Goal: Information Seeking & Learning: Learn about a topic

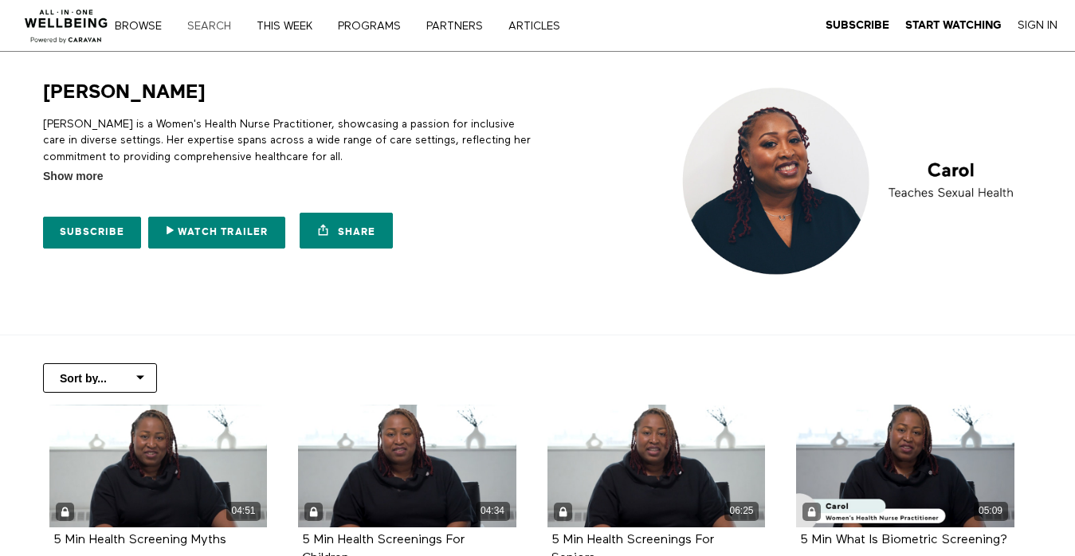
click at [209, 29] on link "Search" at bounding box center [215, 26] width 66 height 11
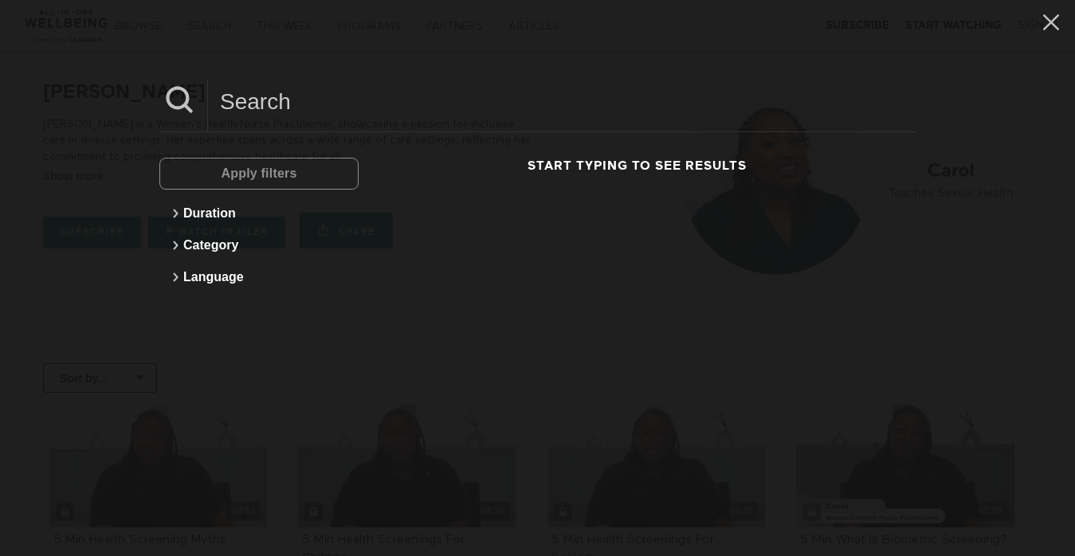
click at [257, 113] on input at bounding box center [562, 102] width 708 height 44
type input "david"
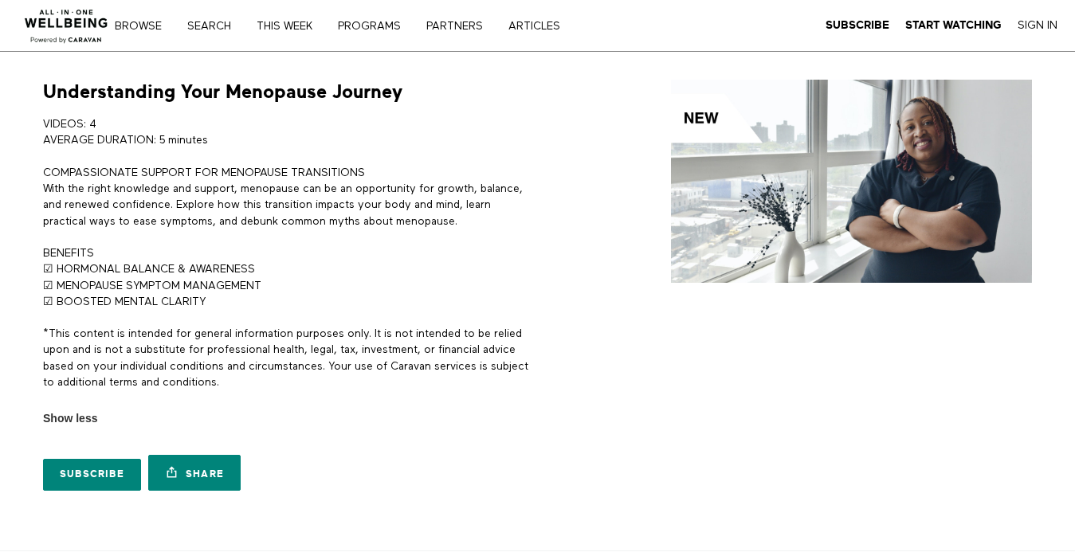
scroll to position [18, 0]
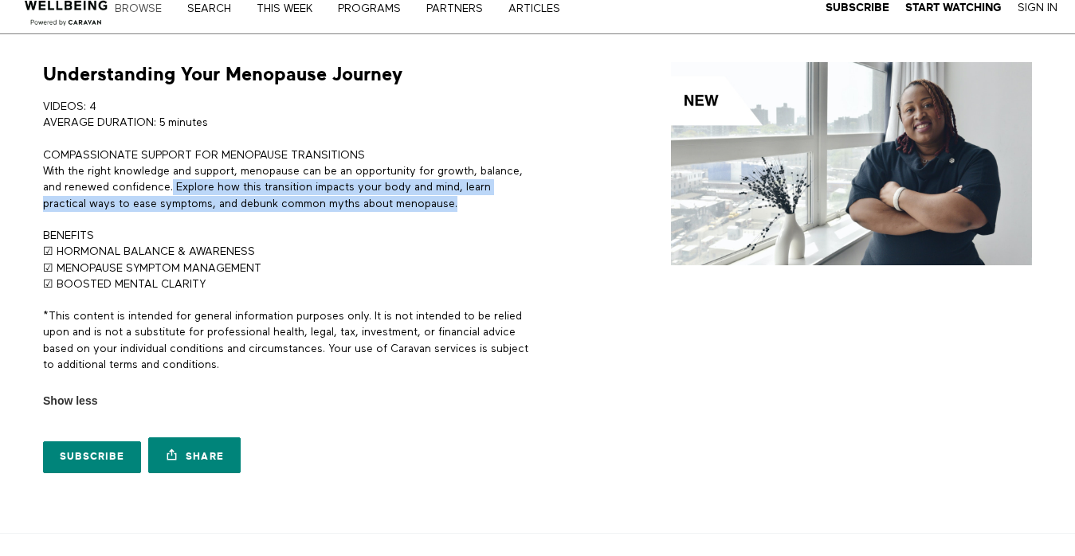
click at [131, 10] on link "Browse" at bounding box center [143, 8] width 69 height 11
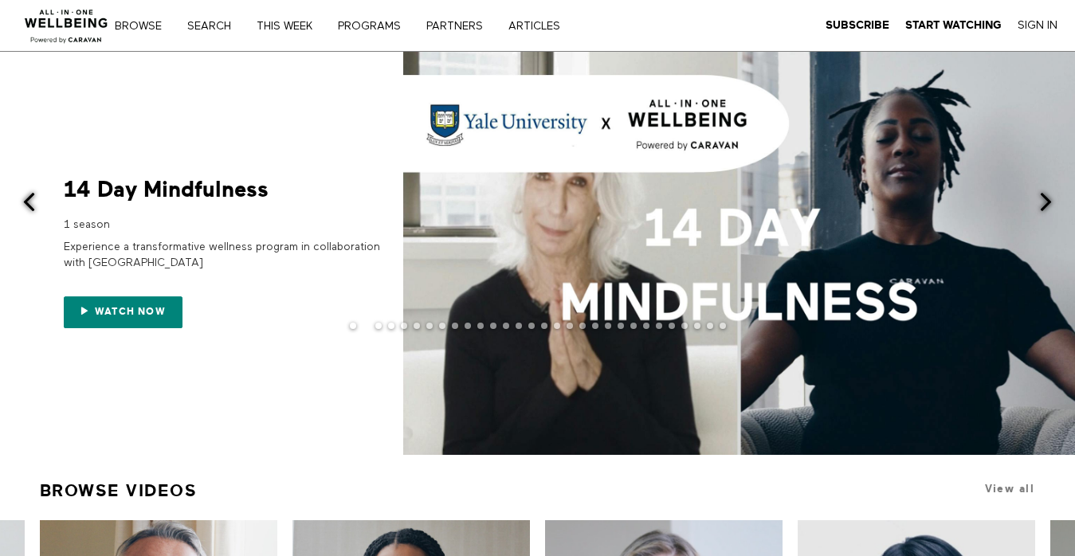
click at [1046, 202] on span at bounding box center [1046, 202] width 20 height 20
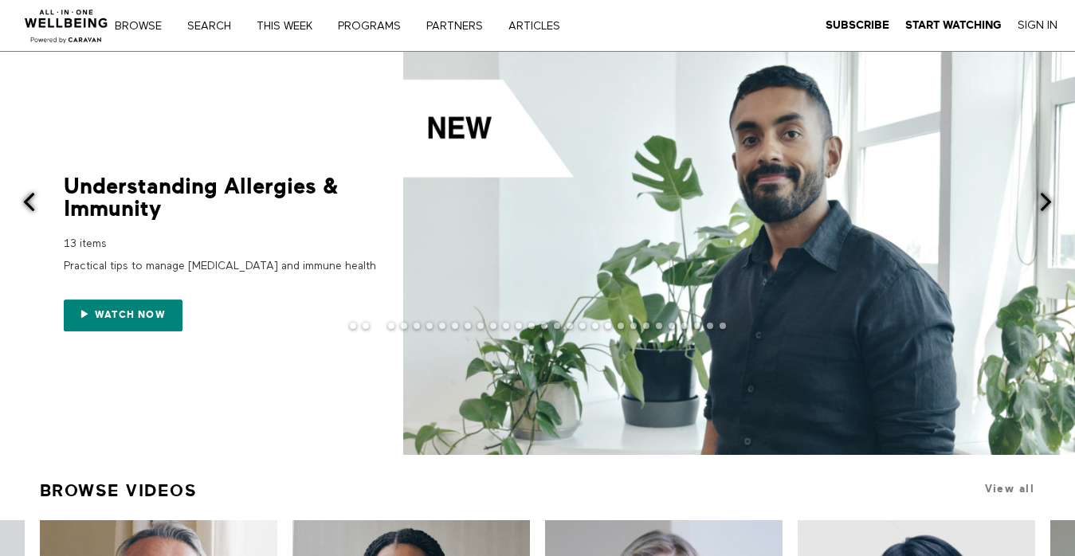
click at [484, 274] on div at bounding box center [739, 253] width 672 height 403
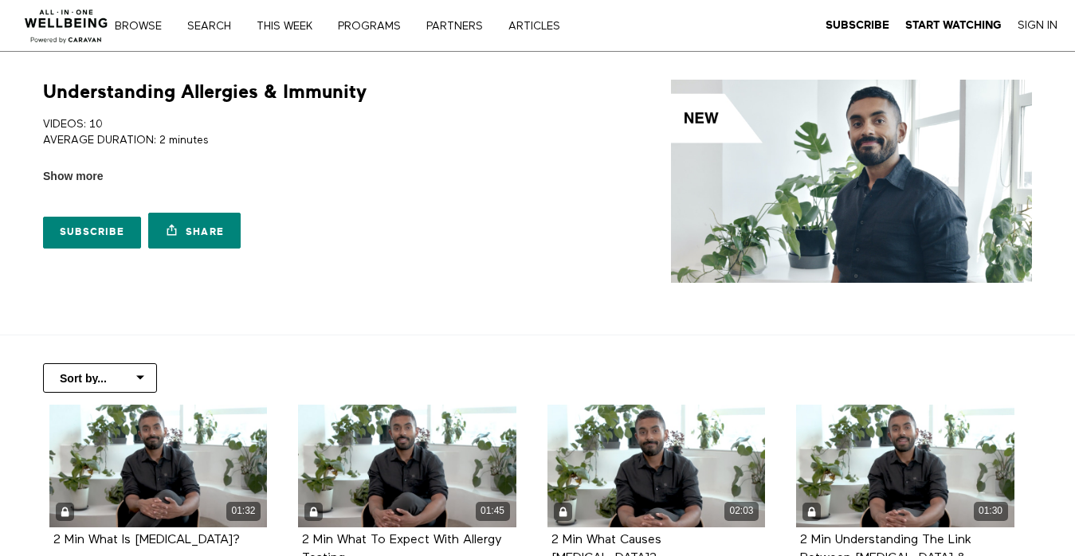
click at [242, 93] on h1 "Understanding Allergies & Immunity" at bounding box center [205, 92] width 324 height 25
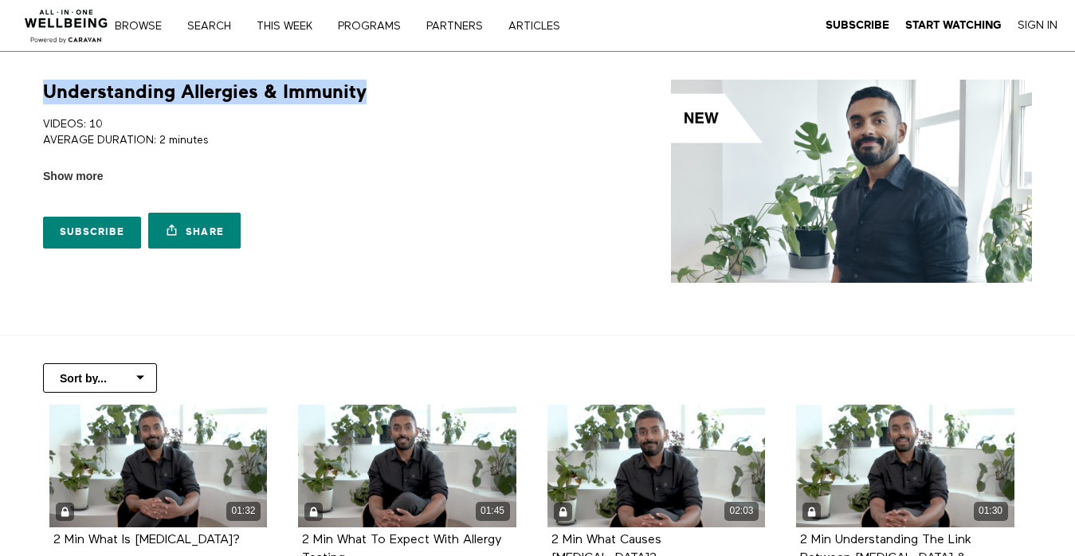
drag, startPoint x: 391, startPoint y: 92, endPoint x: 34, endPoint y: 88, distance: 357.0
click at [34, 88] on div "Understanding Allergies & Immunity VIDEOS: 10 AVERAGE DURATION: 2 minutes PRACT…" at bounding box center [282, 168] width 498 height 177
copy h1 "Understanding Allergies & Immunity"
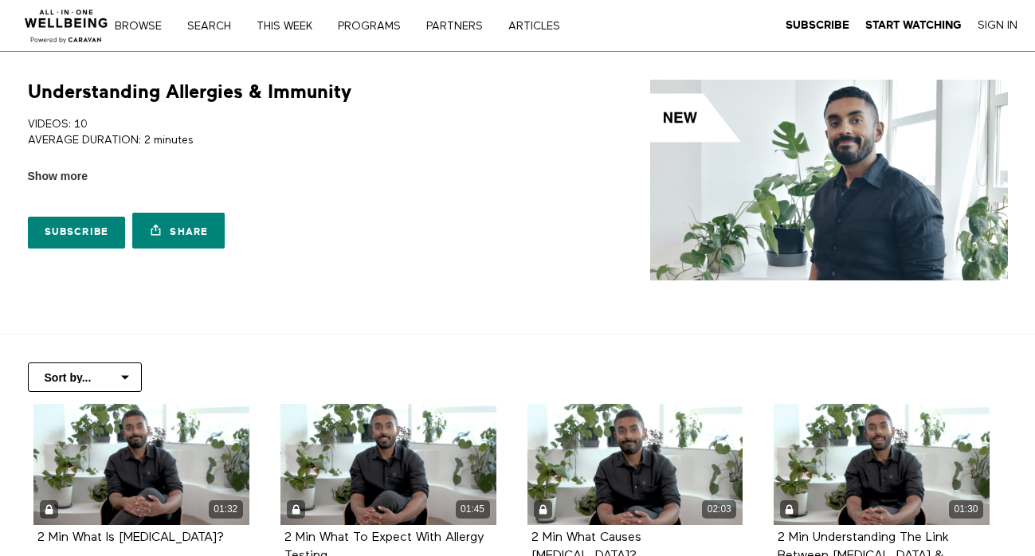
click at [150, 18] on nav "Browse Search THIS WEEK PROGRAMS PARTNERS ARTICLES Subscribe Start Watching Sig…" at bounding box center [359, 26] width 467 height 16
click at [146, 29] on link "Browse" at bounding box center [143, 26] width 69 height 11
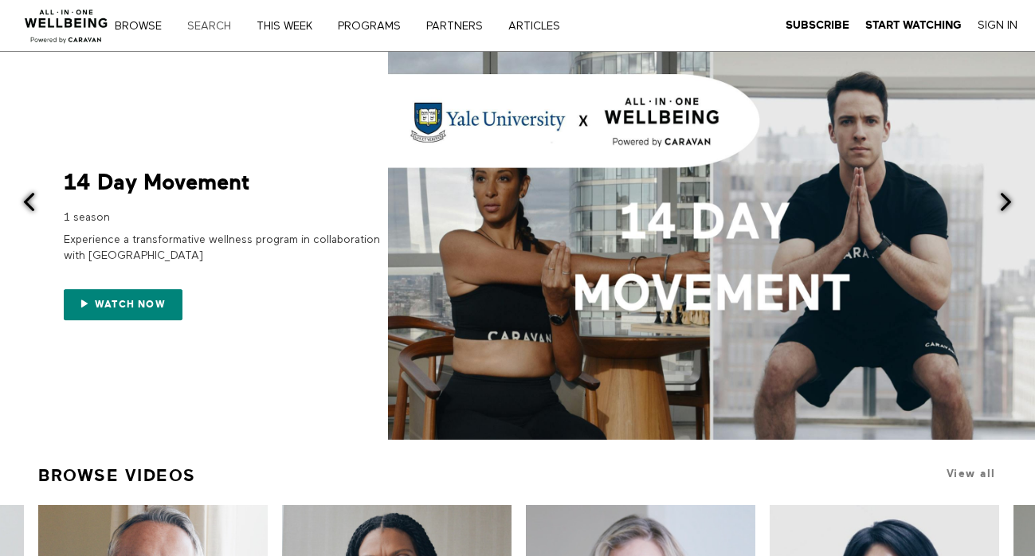
click at [210, 30] on link "Search" at bounding box center [215, 26] width 66 height 11
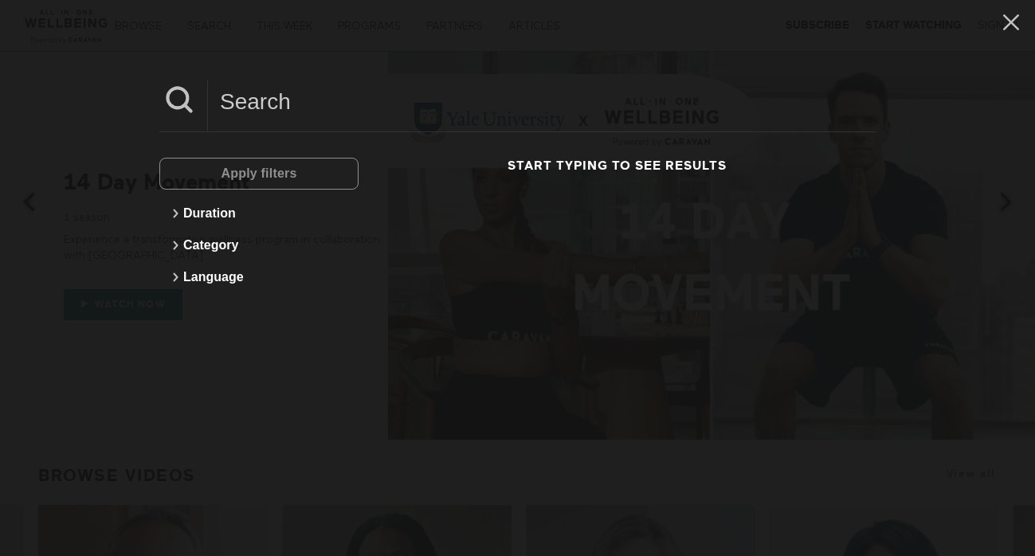
click at [265, 73] on div "Apply filters Duration Category Language Start typing to see results" at bounding box center [517, 278] width 1035 height 556
click at [273, 96] on input at bounding box center [542, 102] width 668 height 44
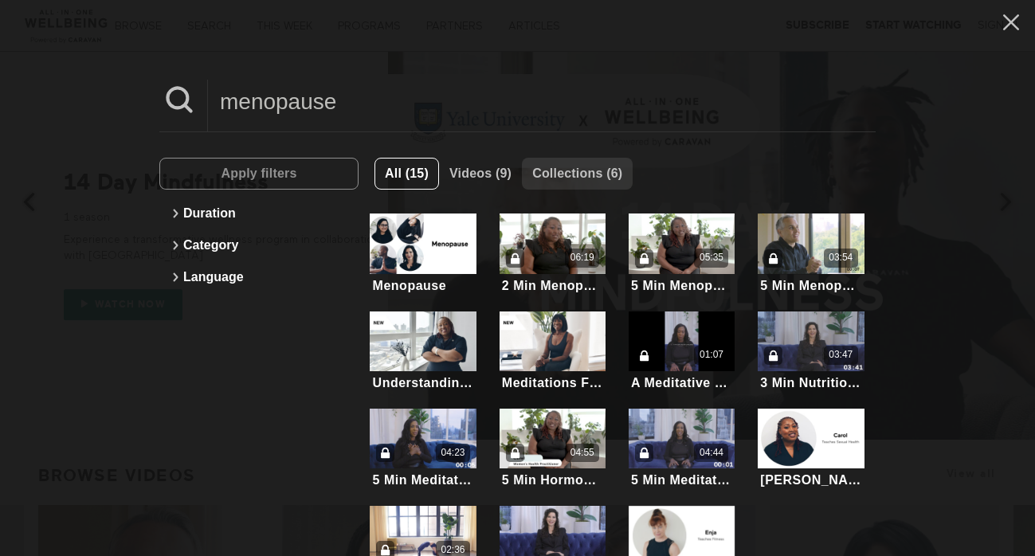
type input "menopause"
click at [602, 174] on span "Collections (6)" at bounding box center [577, 174] width 90 height 14
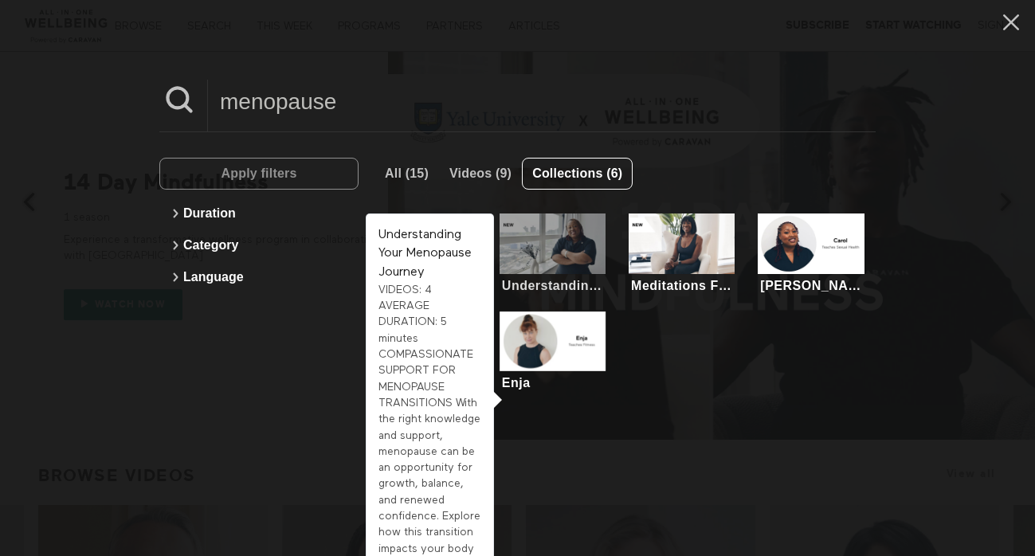
click at [569, 235] on div at bounding box center [553, 244] width 107 height 60
